Goal: Transaction & Acquisition: Purchase product/service

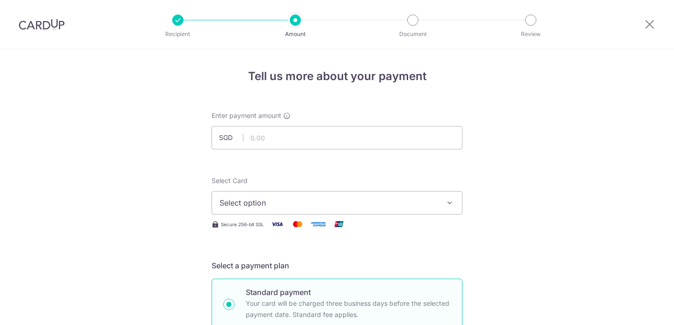
select select "3"
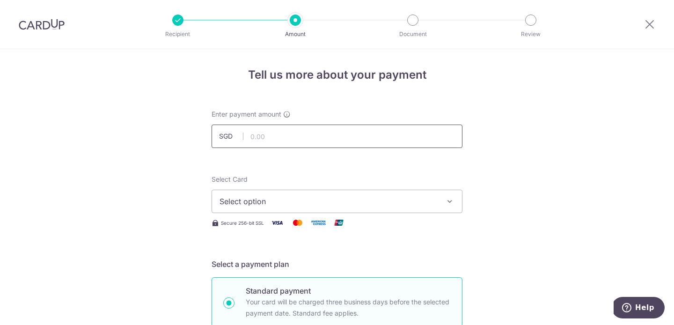
click at [359, 143] on input "text" at bounding box center [337, 136] width 251 height 23
type input "965.30"
click at [309, 202] on span "Select option" at bounding box center [329, 201] width 218 height 11
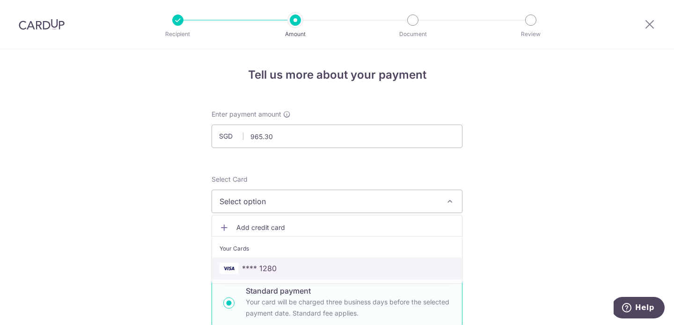
click at [290, 261] on link "**** 1280" at bounding box center [337, 268] width 250 height 22
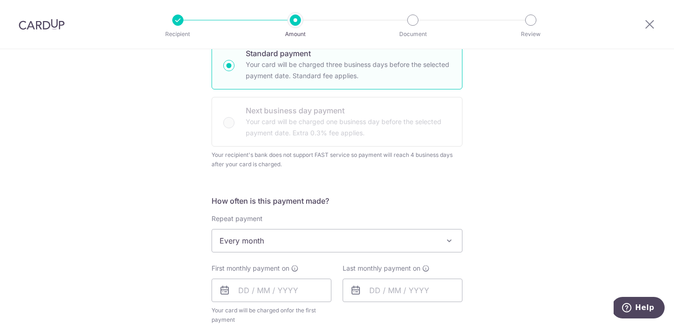
scroll to position [239, 0]
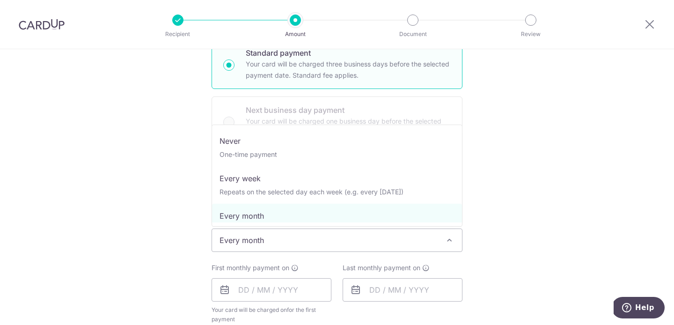
click at [427, 237] on span "Every month" at bounding box center [337, 240] width 250 height 22
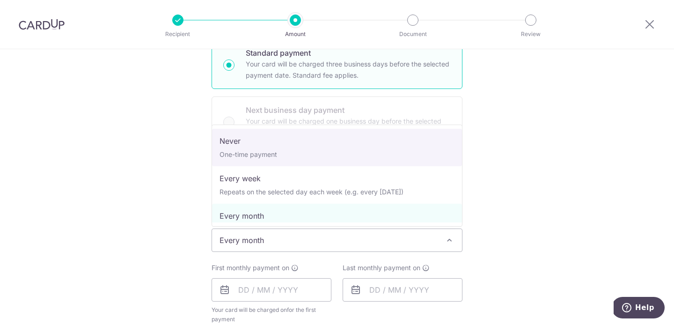
select select "1"
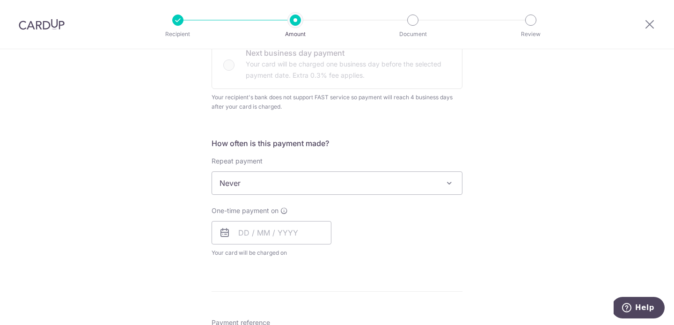
scroll to position [310, 0]
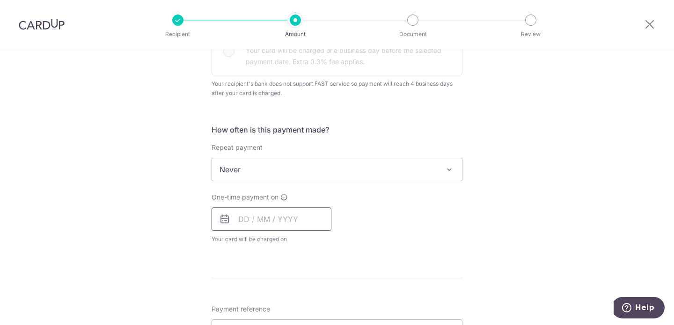
click at [290, 226] on input "text" at bounding box center [272, 218] width 120 height 23
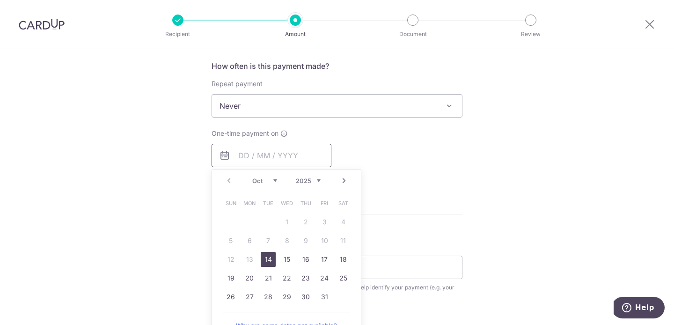
scroll to position [376, 0]
click at [445, 217] on form "Enter payment amount SGD 965.30 965.30 Recipient added successfully! Select Car…" at bounding box center [337, 117] width 251 height 764
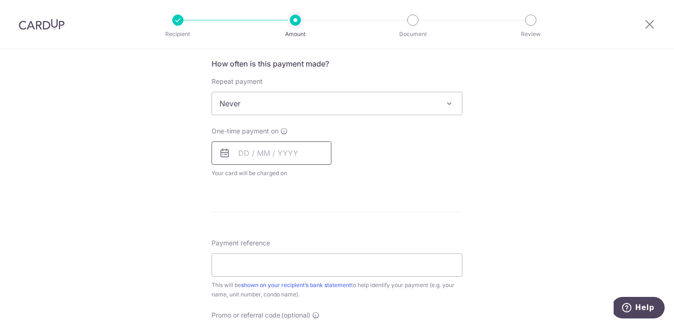
click at [310, 161] on input "text" at bounding box center [272, 152] width 120 height 23
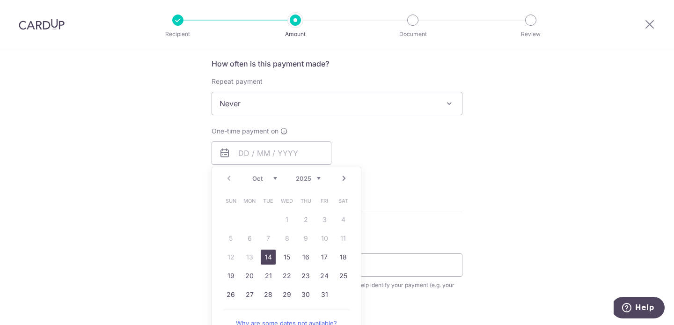
click at [270, 258] on link "14" at bounding box center [268, 257] width 15 height 15
type input "14/10/2025"
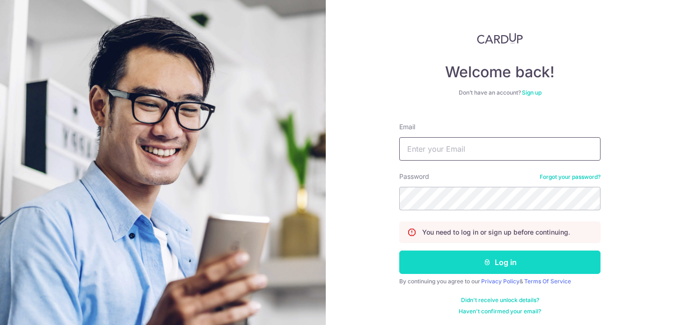
type input "[DOMAIN_NAME][EMAIL_ADDRESS][DOMAIN_NAME]"
click at [452, 267] on button "Log in" at bounding box center [499, 261] width 201 height 23
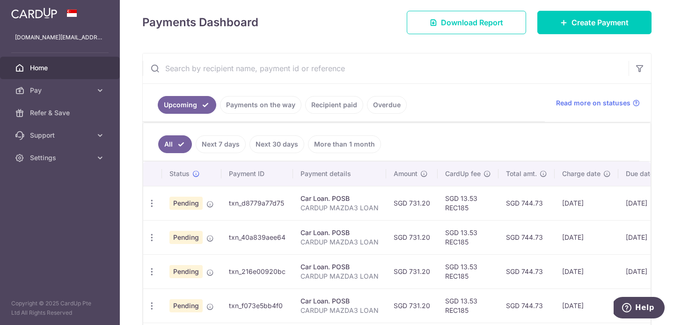
scroll to position [128, 0]
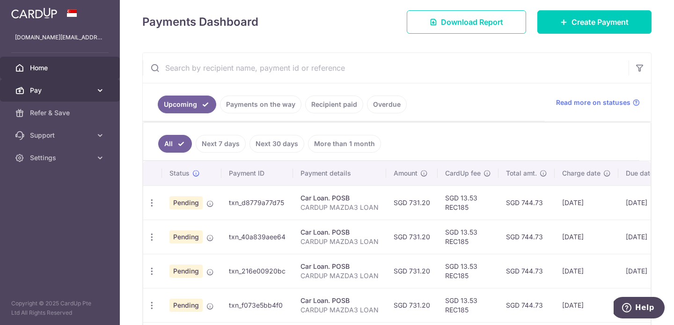
click at [71, 90] on span "Pay" at bounding box center [61, 90] width 62 height 9
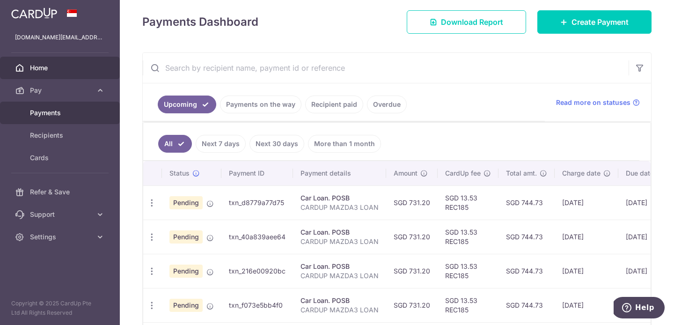
click at [62, 111] on span "Payments" at bounding box center [61, 112] width 62 height 9
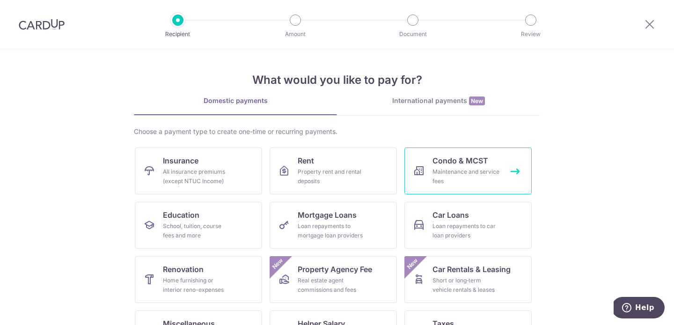
click at [468, 167] on div "Maintenance and service fees" at bounding box center [466, 176] width 67 height 19
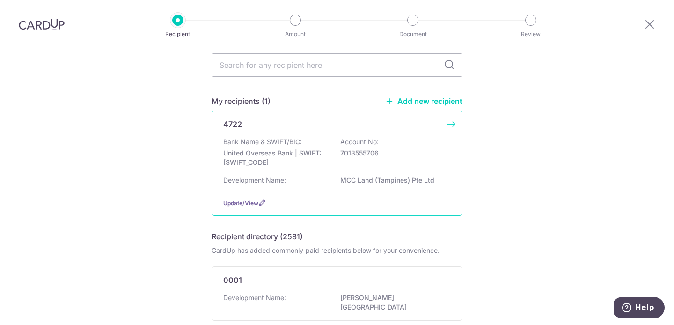
scroll to position [44, 0]
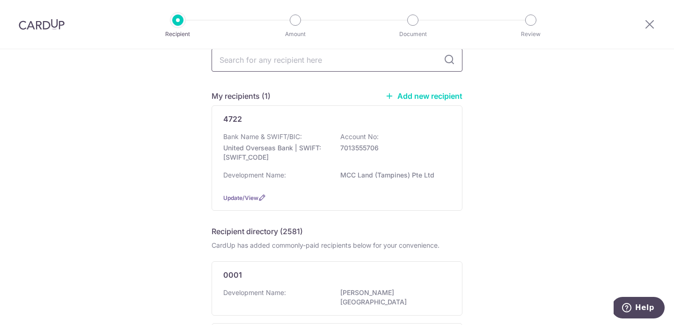
click at [365, 64] on input "text" at bounding box center [337, 59] width 251 height 23
click at [357, 172] on p "MCC Land (Tampines) Pte Ltd" at bounding box center [392, 174] width 105 height 9
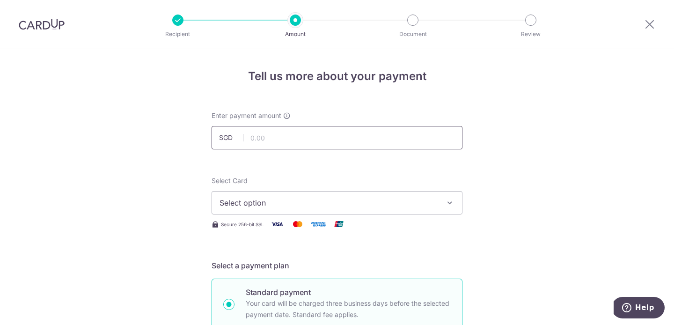
click at [342, 130] on input "text" at bounding box center [337, 137] width 251 height 23
type input "965.30"
click at [293, 214] on div "Select Card Select option Add credit card Your Cards **** 1280 Secure 256-bit S…" at bounding box center [337, 203] width 251 height 54
click at [298, 203] on span "Select option" at bounding box center [329, 202] width 218 height 11
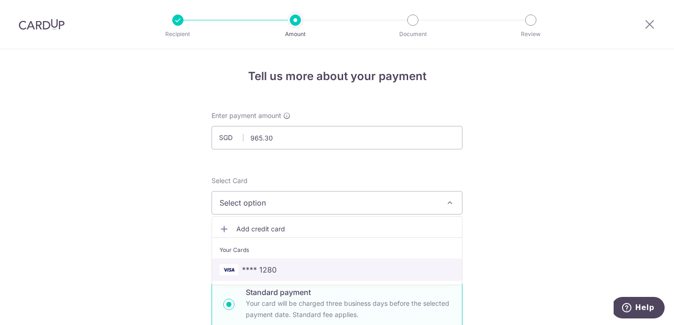
click at [281, 262] on link "**** 1280" at bounding box center [337, 269] width 250 height 22
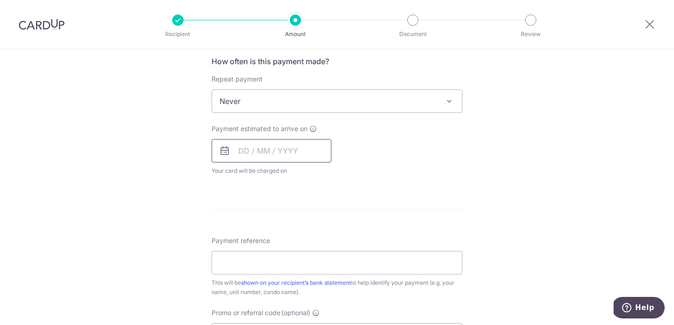
scroll to position [376, 0]
click at [300, 156] on input "text" at bounding box center [272, 153] width 120 height 23
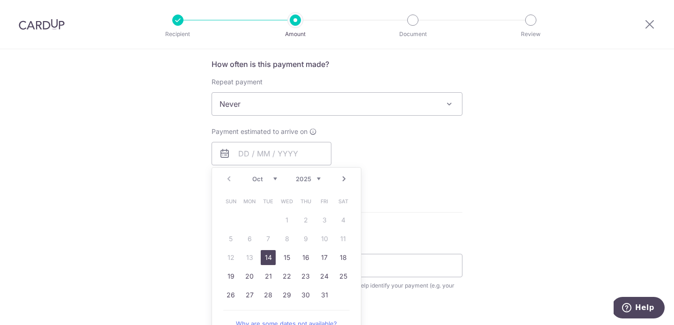
click at [409, 124] on div "How often is this payment made? Repeat payment Never Every week Every month Eve…" at bounding box center [337, 122] width 251 height 127
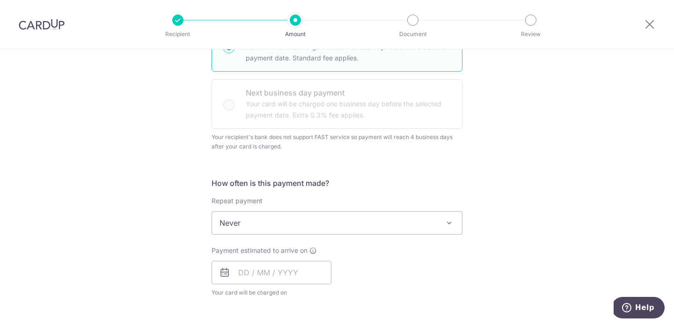
scroll to position [258, 0]
click at [355, 229] on span "Never" at bounding box center [337, 221] width 250 height 22
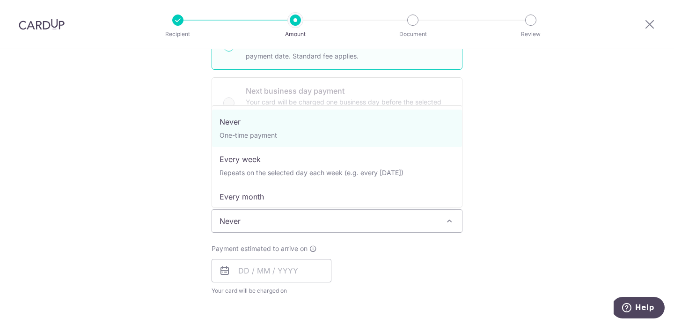
click at [361, 223] on span "Never" at bounding box center [337, 221] width 250 height 22
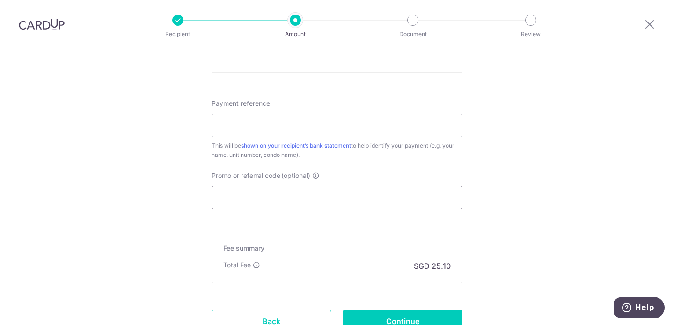
scroll to position [514, 0]
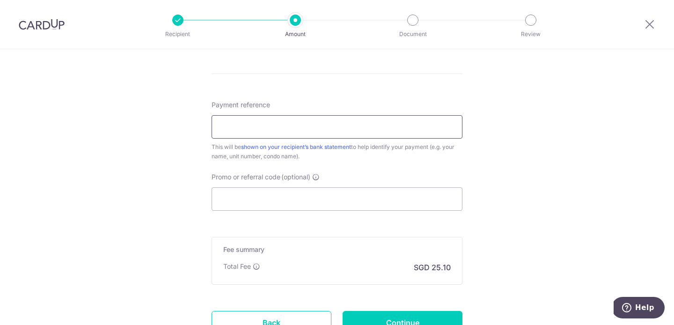
click at [323, 134] on input "Payment reference" at bounding box center [337, 126] width 251 height 23
type input "Blk [PHONE_NUMBER]"
click at [270, 201] on input "Promo or referral code (optional)" at bounding box center [337, 198] width 251 height 23
paste input "MILELION"
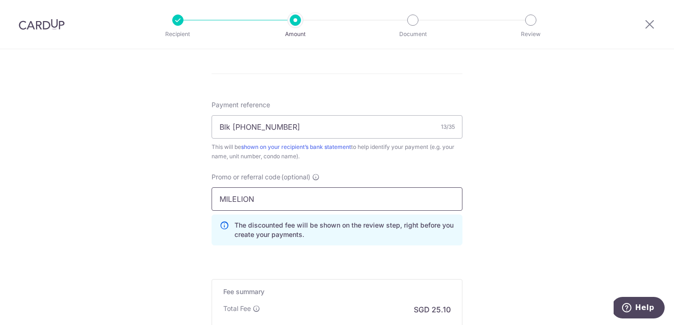
type input "MILELION"
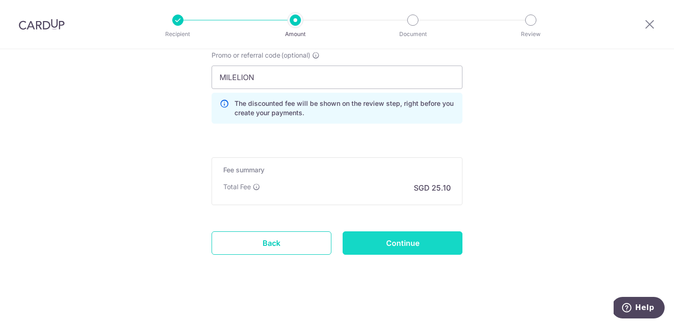
click at [420, 250] on input "Continue" at bounding box center [403, 242] width 120 height 23
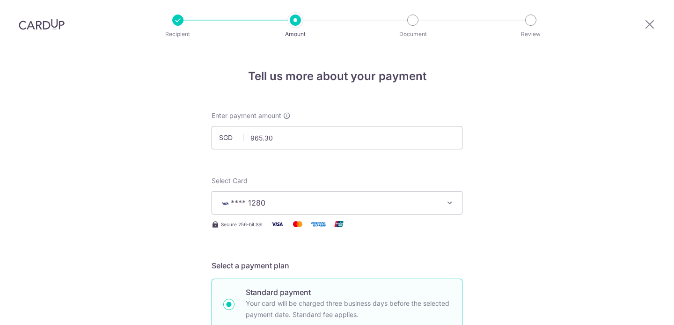
scroll to position [495, 0]
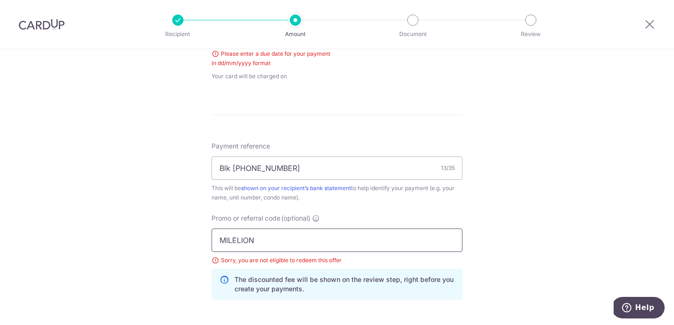
click at [298, 238] on input "MILELION" at bounding box center [337, 239] width 251 height 23
click at [298, 236] on input "MILELION" at bounding box center [337, 239] width 251 height 23
paste input "VTAX25ONE"
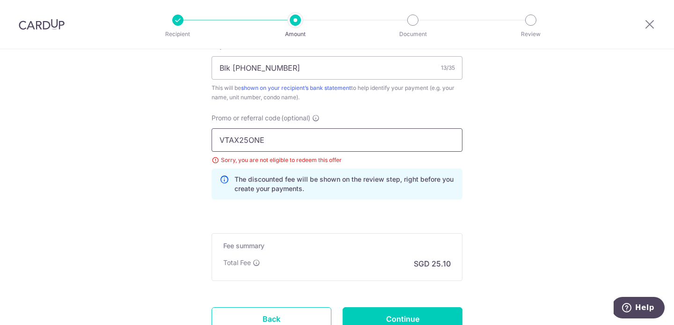
scroll to position [596, 0]
type input "VTAX25ONE"
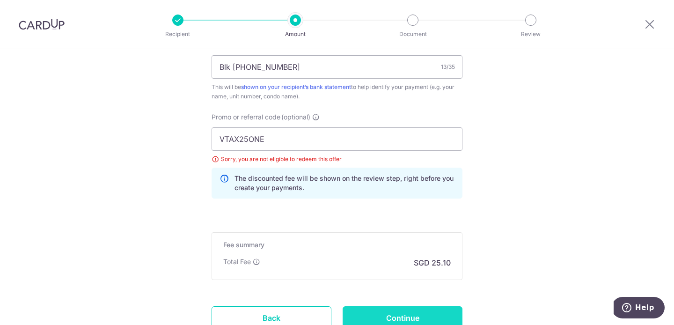
click at [388, 314] on input "Continue" at bounding box center [403, 317] width 120 height 23
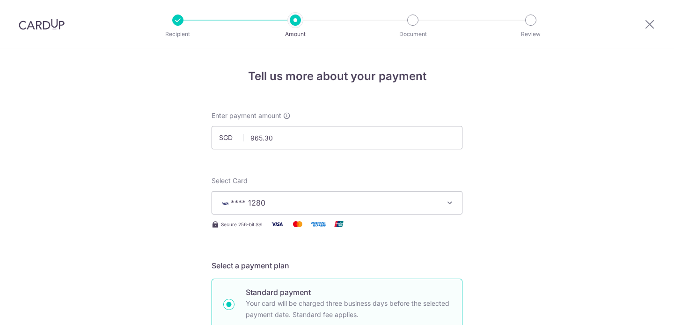
scroll to position [495, 0]
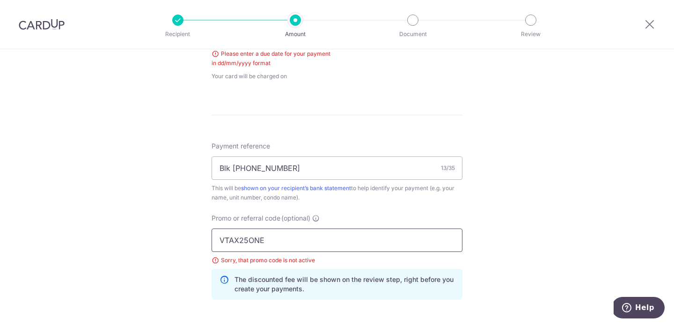
click at [382, 237] on input "VTAX25ONE" at bounding box center [337, 239] width 251 height 23
paste input "ISAFRE"
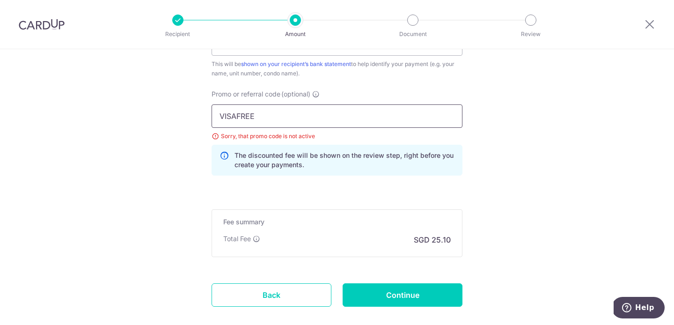
scroll to position [671, 0]
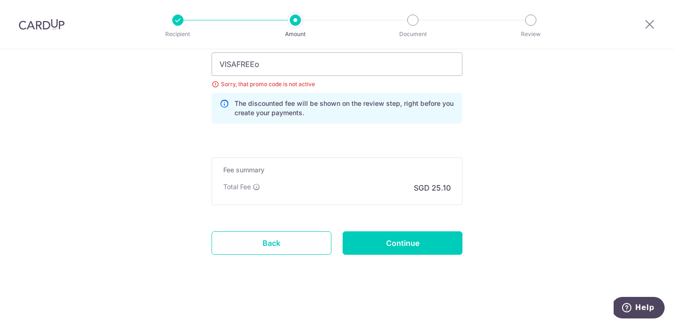
click at [313, 59] on input "VISAFREEo" at bounding box center [337, 63] width 251 height 23
click at [308, 63] on input "VISAFREEo" at bounding box center [337, 63] width 251 height 23
type input "VISAFREE"
click at [383, 244] on input "Continue" at bounding box center [403, 242] width 120 height 23
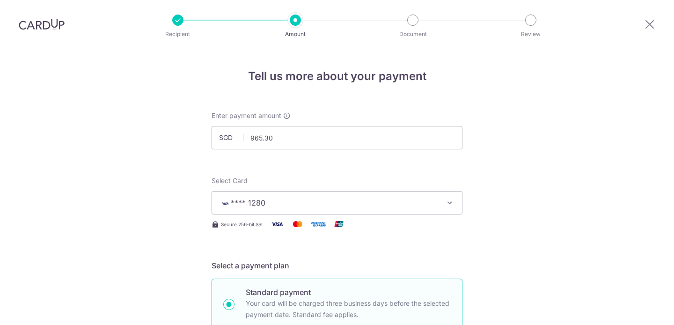
scroll to position [495, 0]
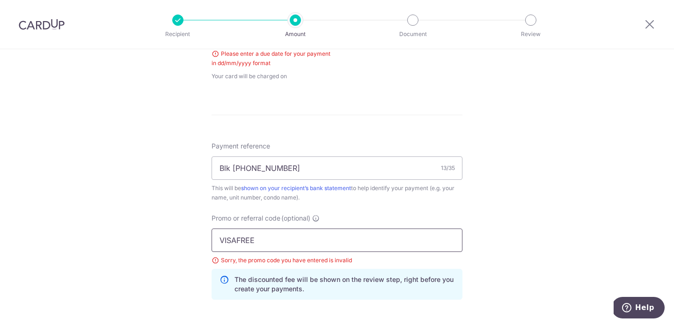
click at [290, 247] on input "VISAFREE" at bounding box center [337, 239] width 251 height 23
paste input "SETHISFY"
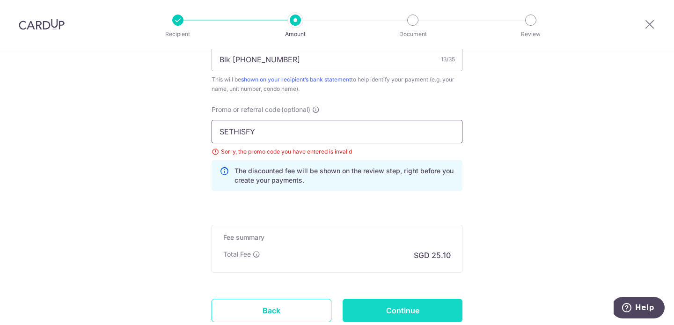
type input "SETHISFY"
click at [411, 310] on input "Continue" at bounding box center [403, 310] width 120 height 23
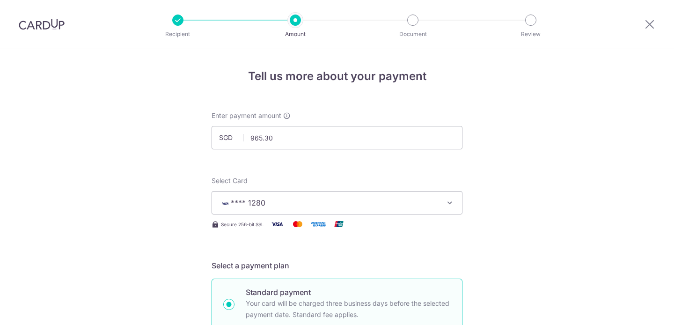
scroll to position [495, 0]
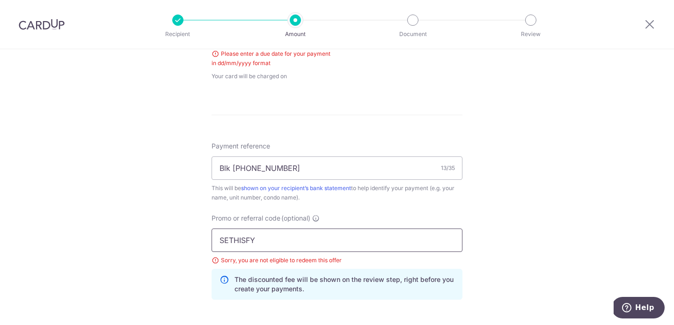
click at [352, 237] on input "SETHISFY" at bounding box center [337, 239] width 251 height 23
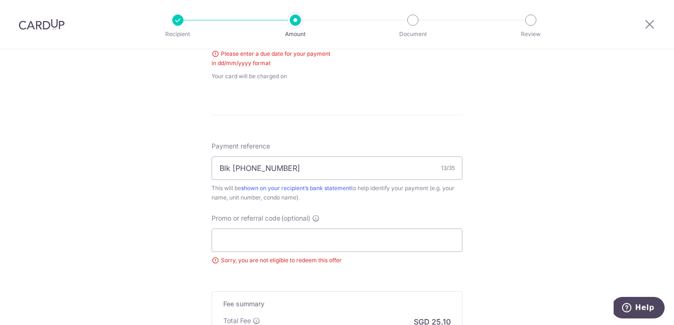
click at [568, 200] on div "Tell us more about your payment Enter payment amount SGD 965.30 965.30 Select C…" at bounding box center [337, 6] width 674 height 905
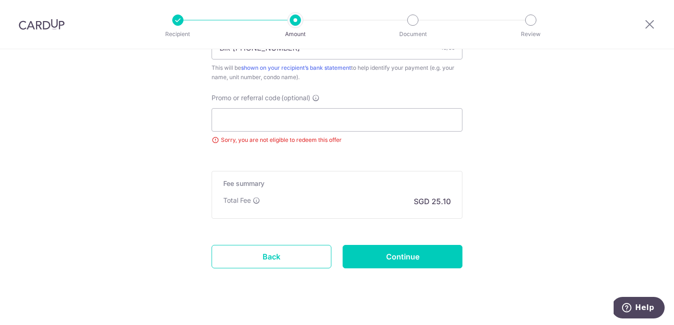
scroll to position [629, 0]
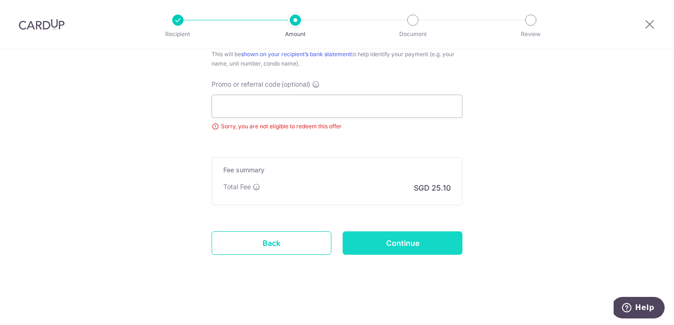
click at [436, 252] on input "Continue" at bounding box center [403, 242] width 120 height 23
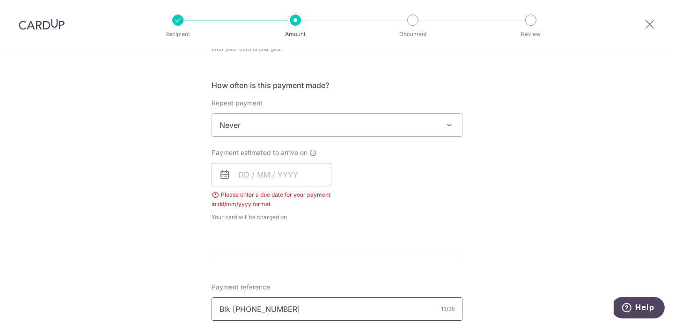
scroll to position [336, 0]
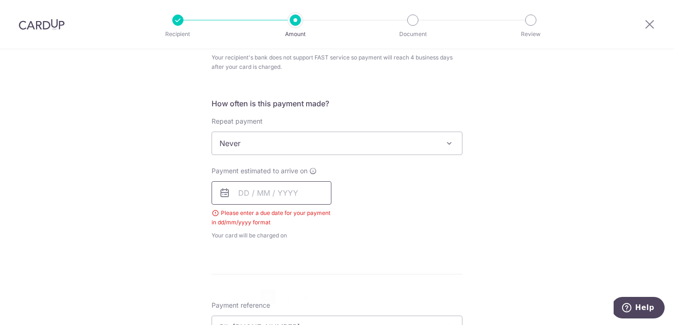
click at [295, 191] on input "text" at bounding box center [272, 192] width 120 height 23
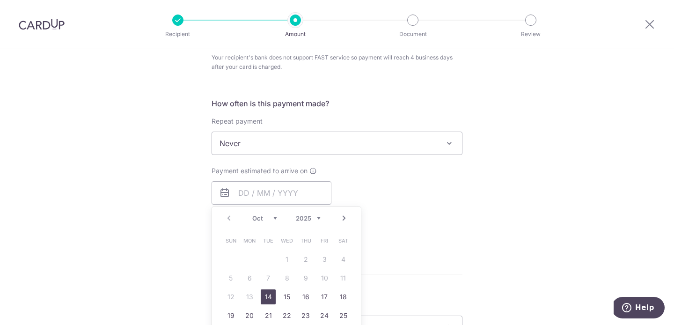
click at [431, 250] on form "Enter payment amount SGD 965.30 965.30 Select Card **** 1280 Add credit card Yo…" at bounding box center [337, 168] width 251 height 786
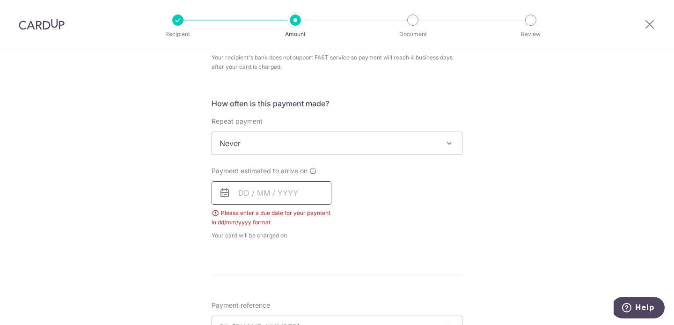
click at [241, 198] on input "text" at bounding box center [272, 192] width 120 height 23
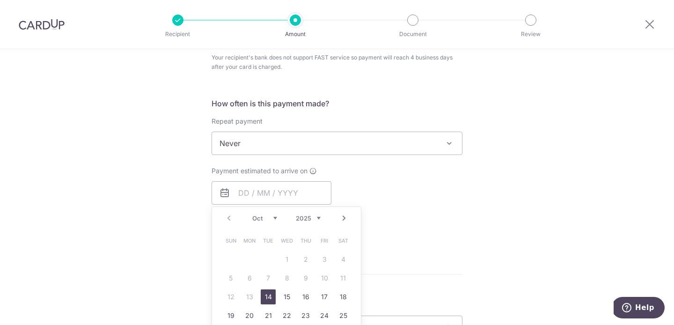
click at [269, 296] on link "14" at bounding box center [268, 296] width 15 height 15
type input "[DATE]"
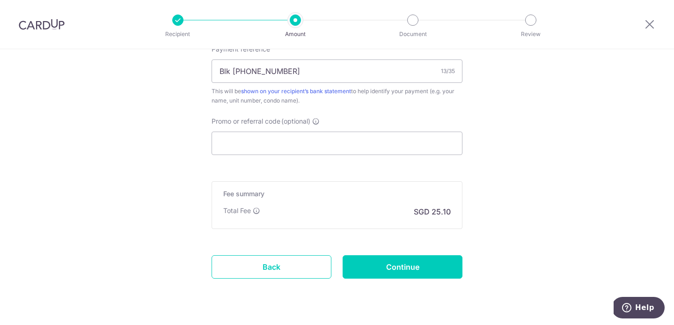
scroll to position [613, 0]
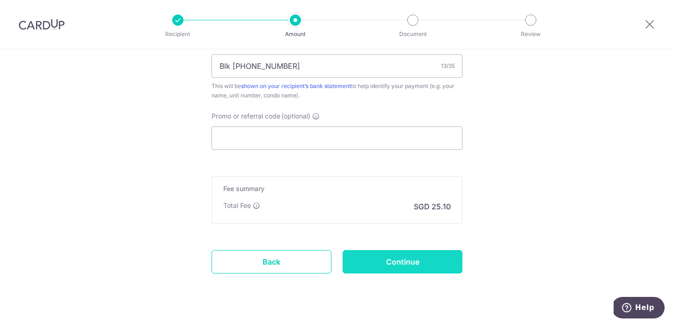
click at [420, 263] on input "Continue" at bounding box center [403, 261] width 120 height 23
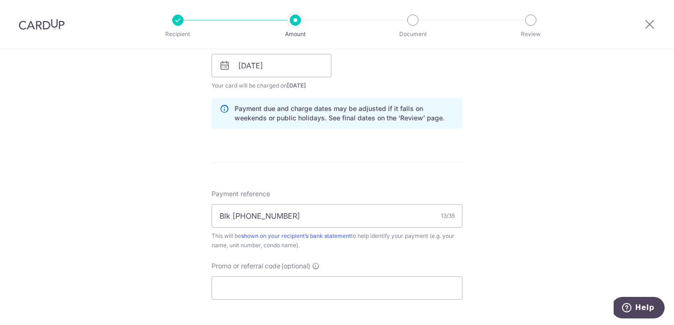
scroll to position [457, 0]
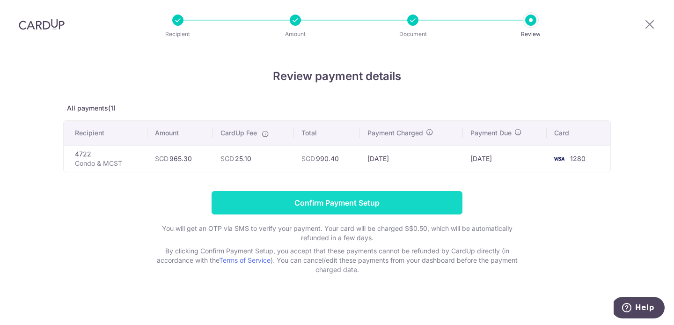
click at [334, 208] on input "Confirm Payment Setup" at bounding box center [337, 202] width 251 height 23
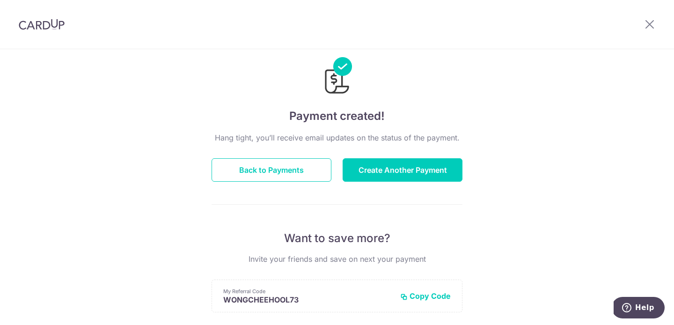
scroll to position [5, 0]
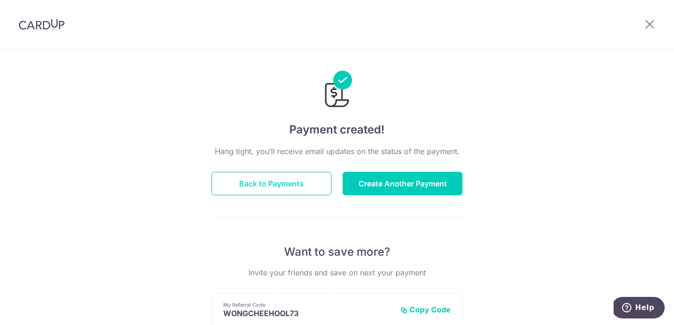
click at [302, 174] on button "Back to Payments" at bounding box center [272, 183] width 120 height 23
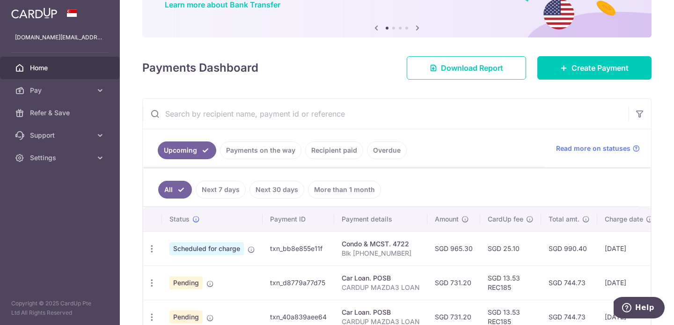
scroll to position [143, 0]
